Goal: Information Seeking & Learning: Learn about a topic

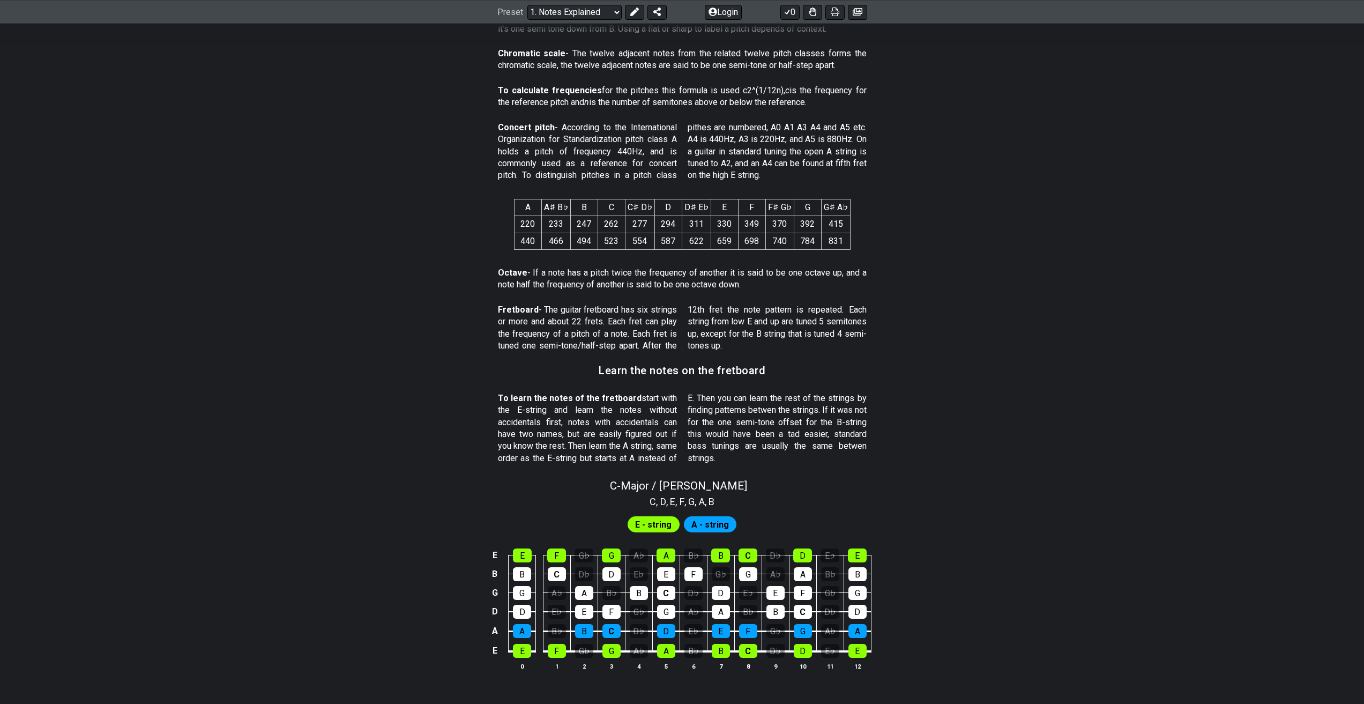
scroll to position [787, 0]
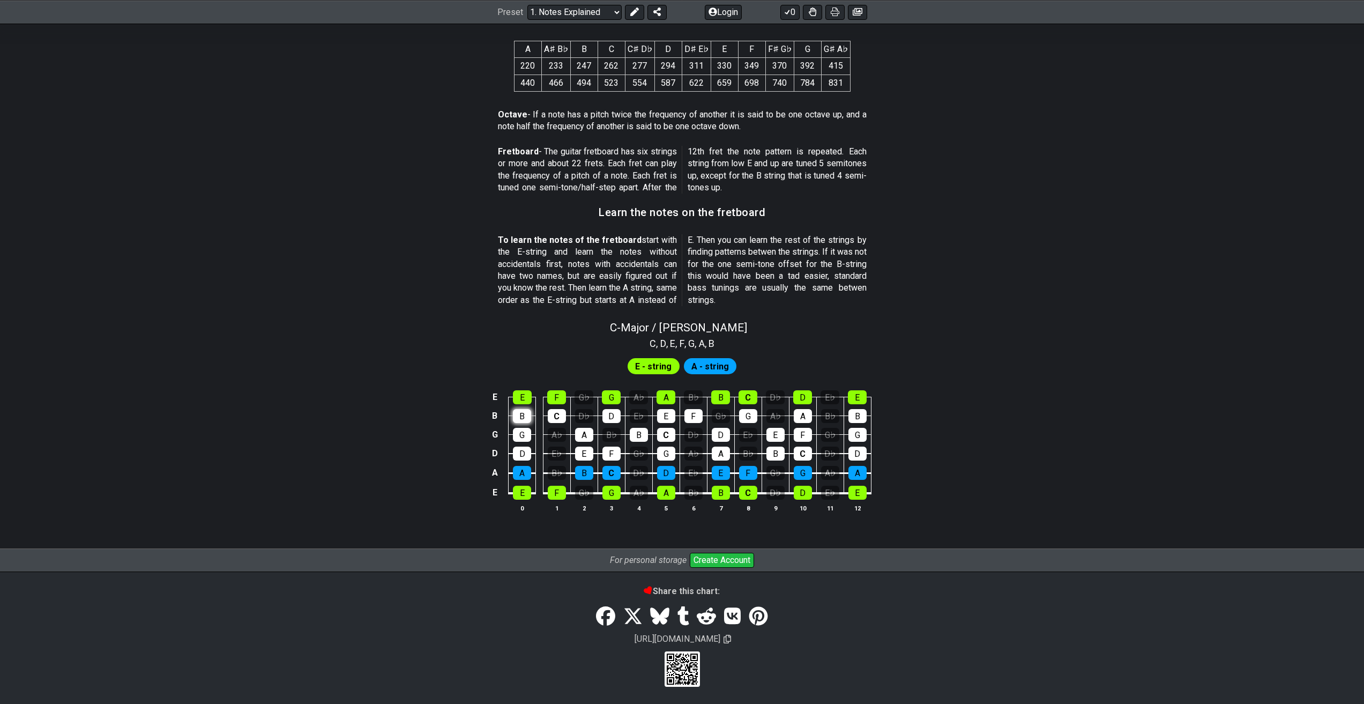
click at [524, 416] on section "E - string A - string E E F G♭ G A♭ A B♭ B C D♭ D E♭ E B B C D♭ D E♭ E F G♭ G A…" at bounding box center [682, 438] width 1364 height 176
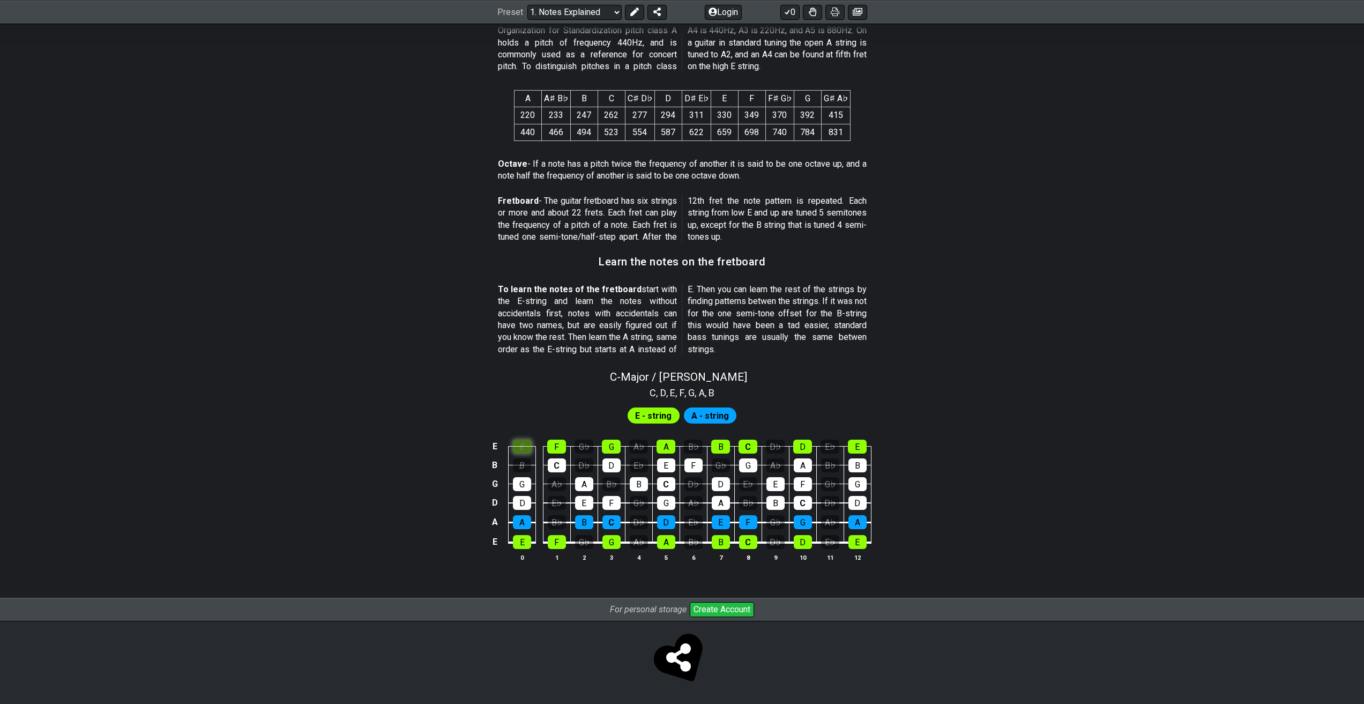
click at [525, 448] on div "E" at bounding box center [522, 446] width 19 height 14
click at [526, 483] on div "G" at bounding box center [522, 484] width 18 height 14
click at [656, 414] on span "E - string" at bounding box center [653, 416] width 36 height 16
click at [582, 479] on div "A" at bounding box center [584, 484] width 18 height 14
drag, startPoint x: 604, startPoint y: 467, endPoint x: 611, endPoint y: 449, distance: 19.5
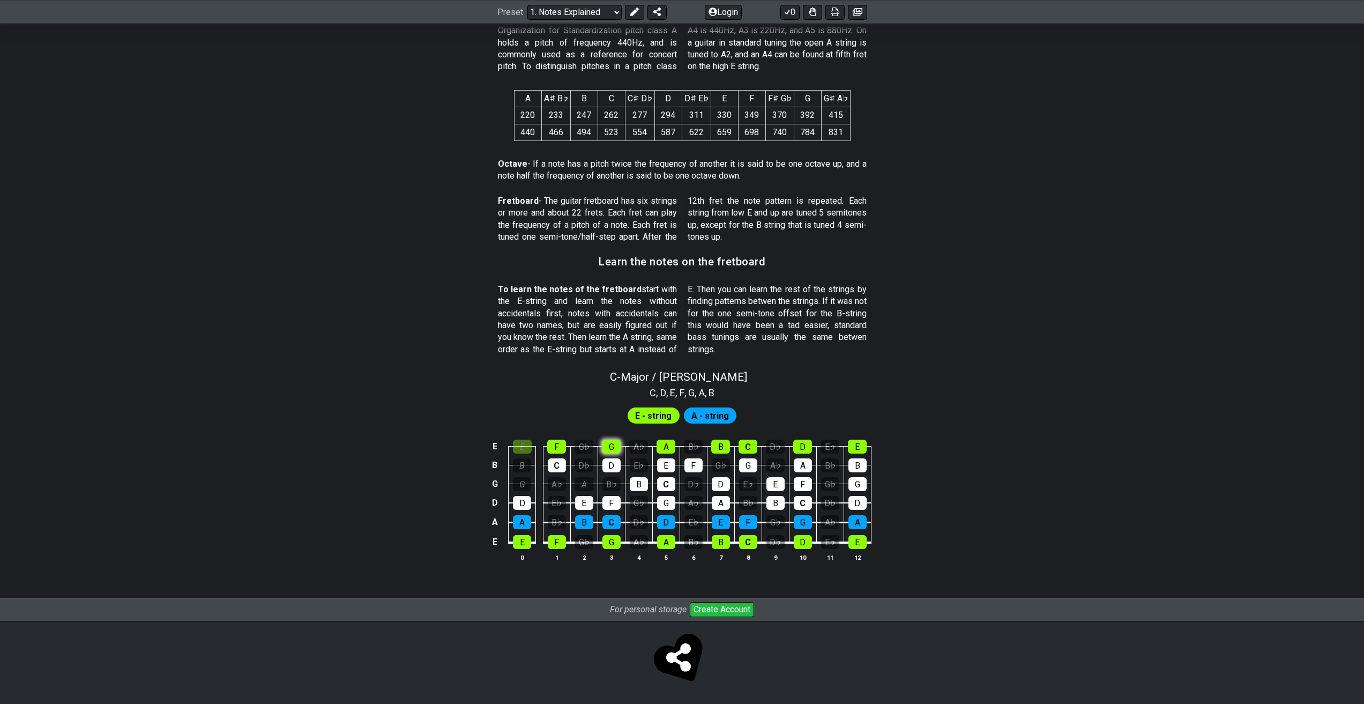
click at [604, 466] on div "D" at bounding box center [611, 465] width 18 height 14
click at [611, 442] on div "G" at bounding box center [611, 446] width 19 height 14
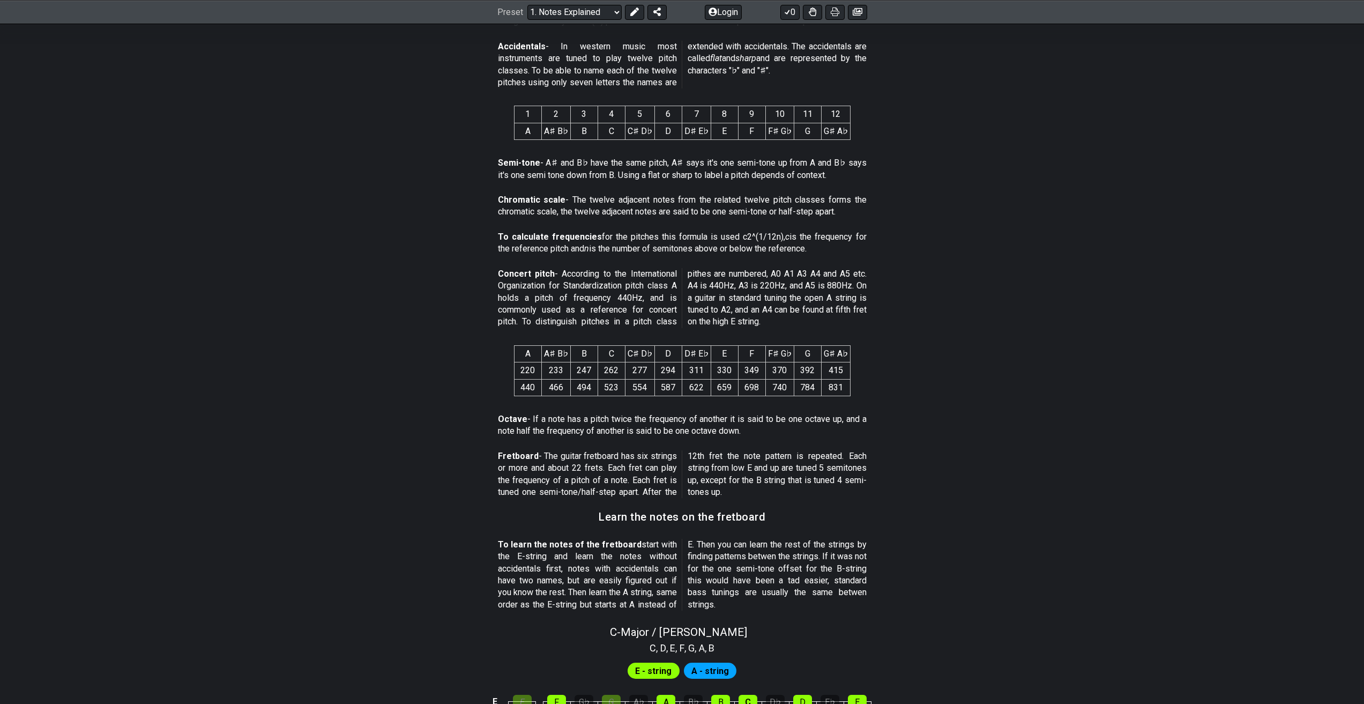
scroll to position [362, 0]
